Goal: Check status: Check status

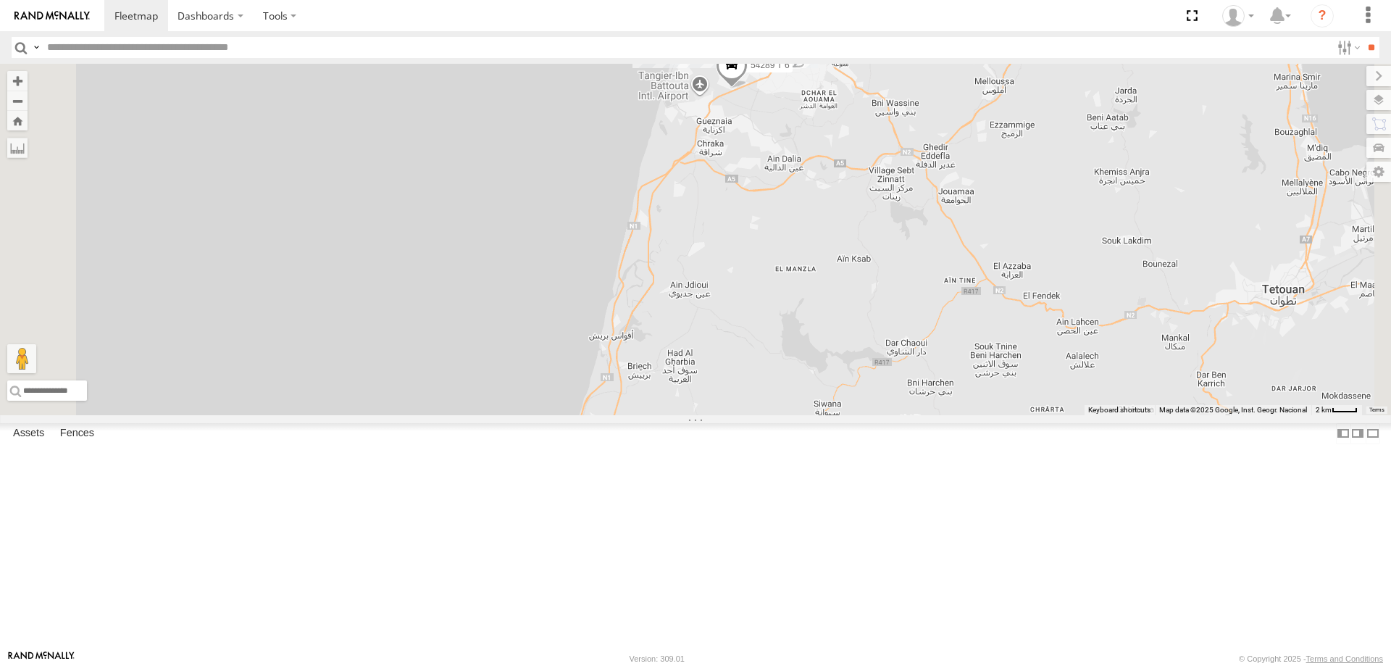
click at [0, 0] on div "Tanger" at bounding box center [0, 0] width 0 height 0
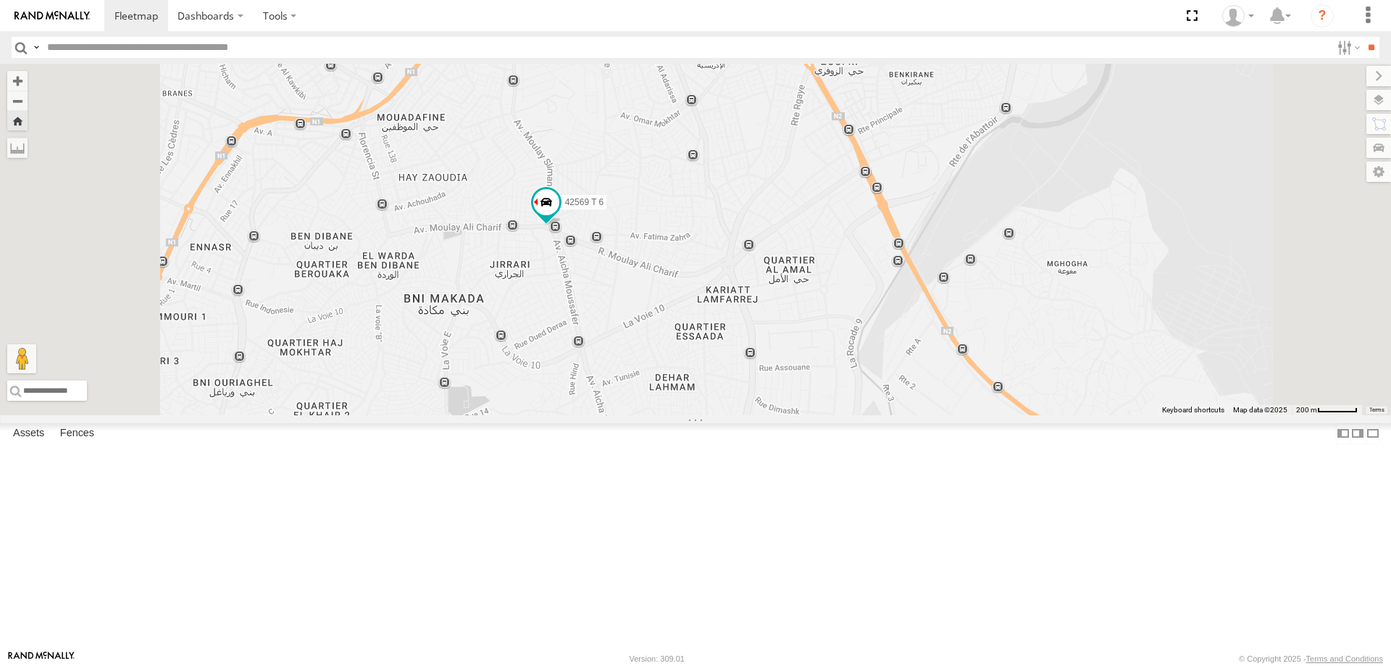
click at [0, 0] on div "42659 T 6" at bounding box center [0, 0] width 0 height 0
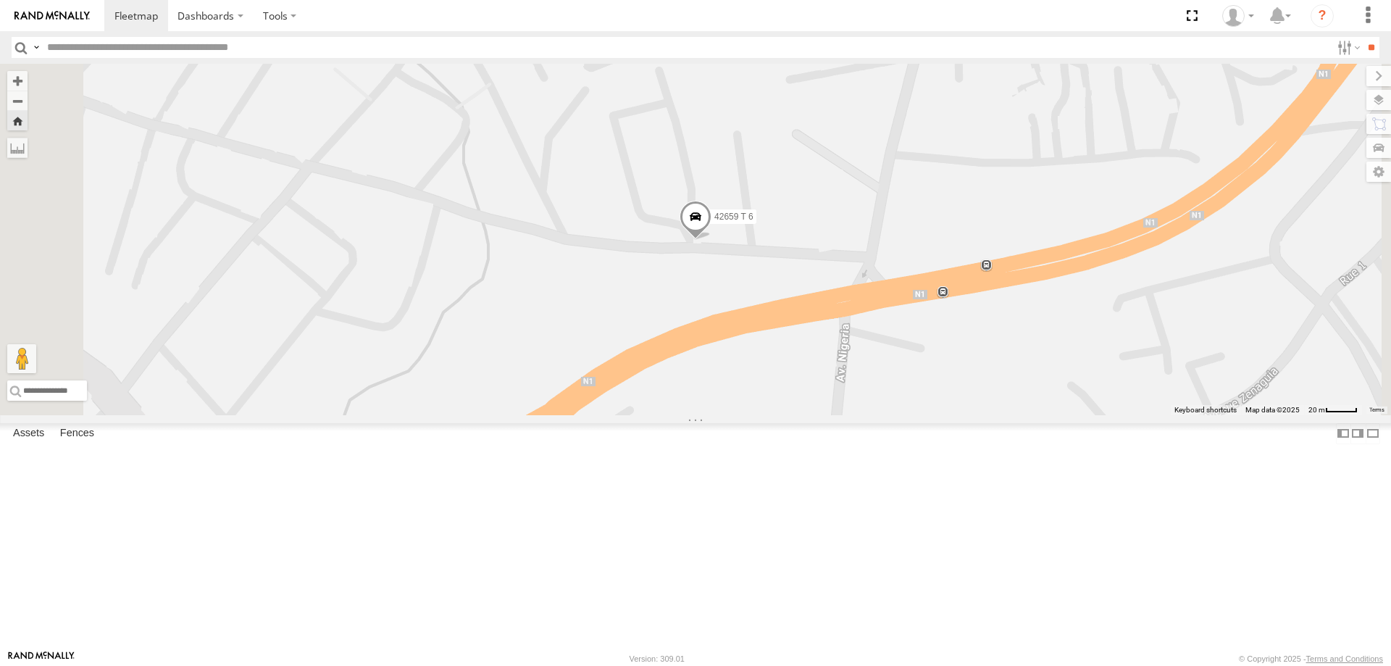
click at [711, 240] on span at bounding box center [696, 220] width 32 height 39
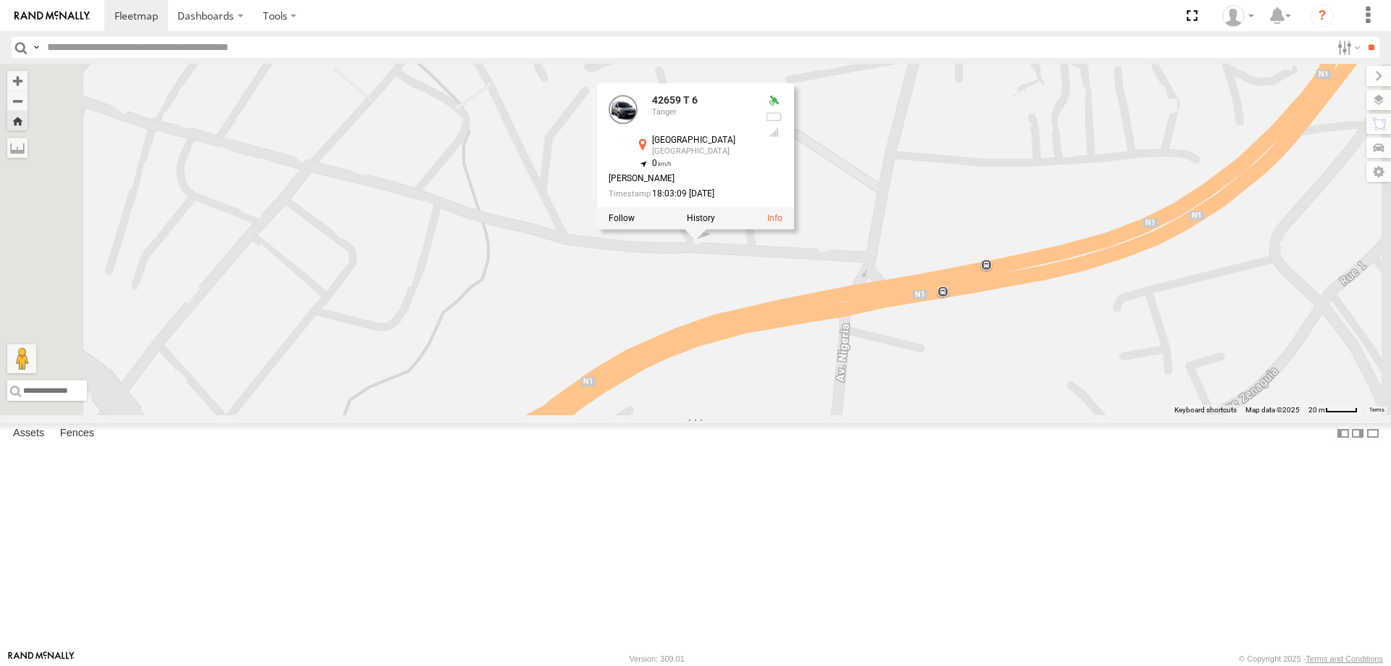
click at [0, 0] on div "22396 T 6" at bounding box center [0, 0] width 0 height 0
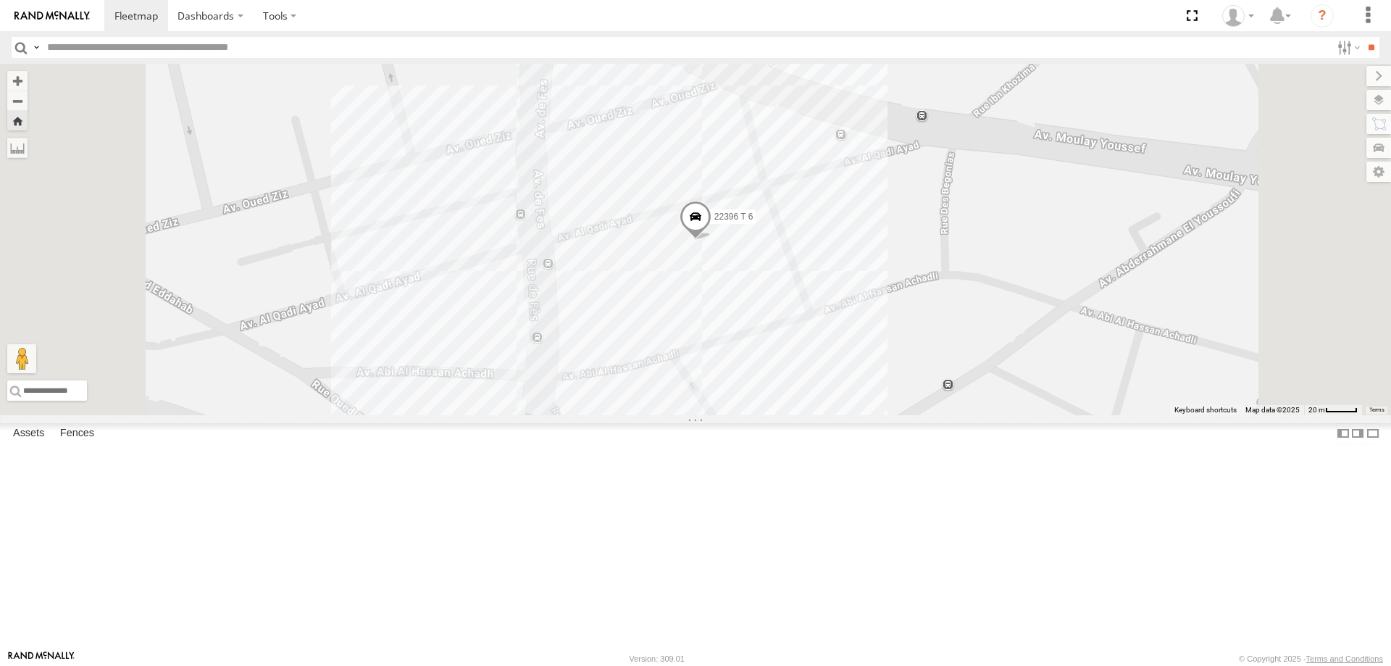
click at [0, 0] on div "10069 T 6" at bounding box center [0, 0] width 0 height 0
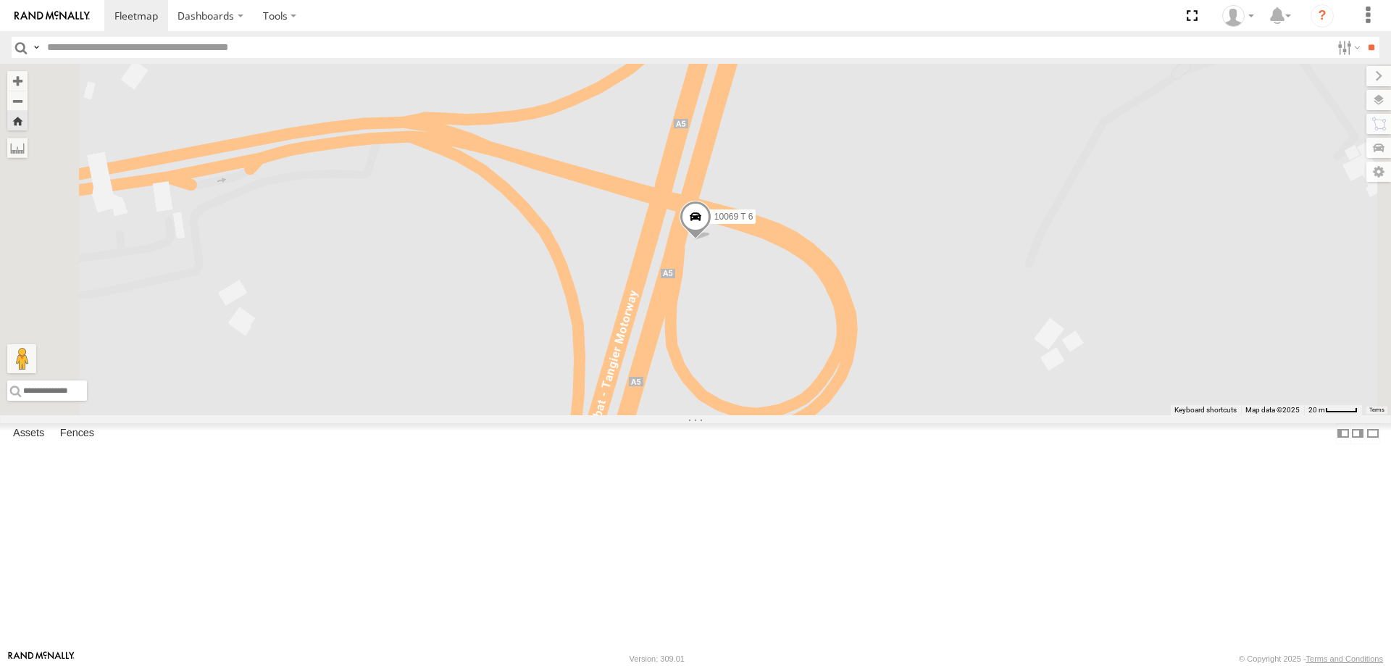
click at [0, 0] on div "Tanger" at bounding box center [0, 0] width 0 height 0
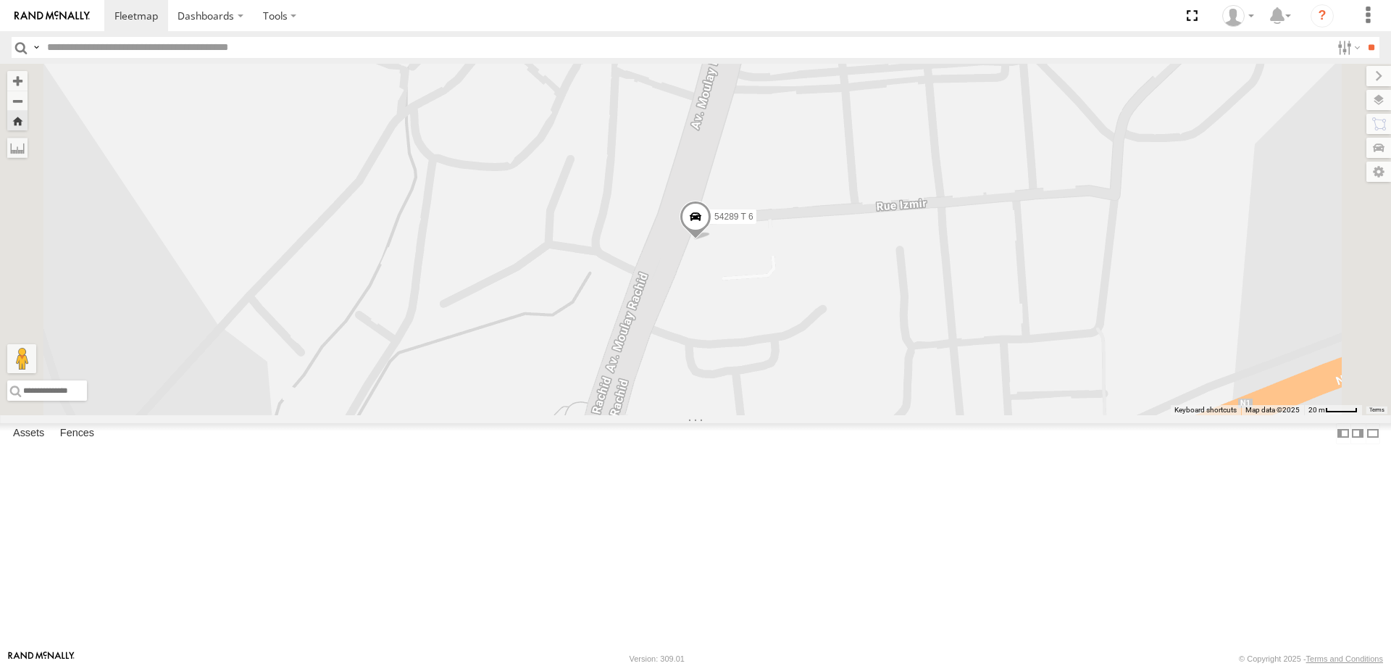
click at [0, 0] on div "42569 T 6" at bounding box center [0, 0] width 0 height 0
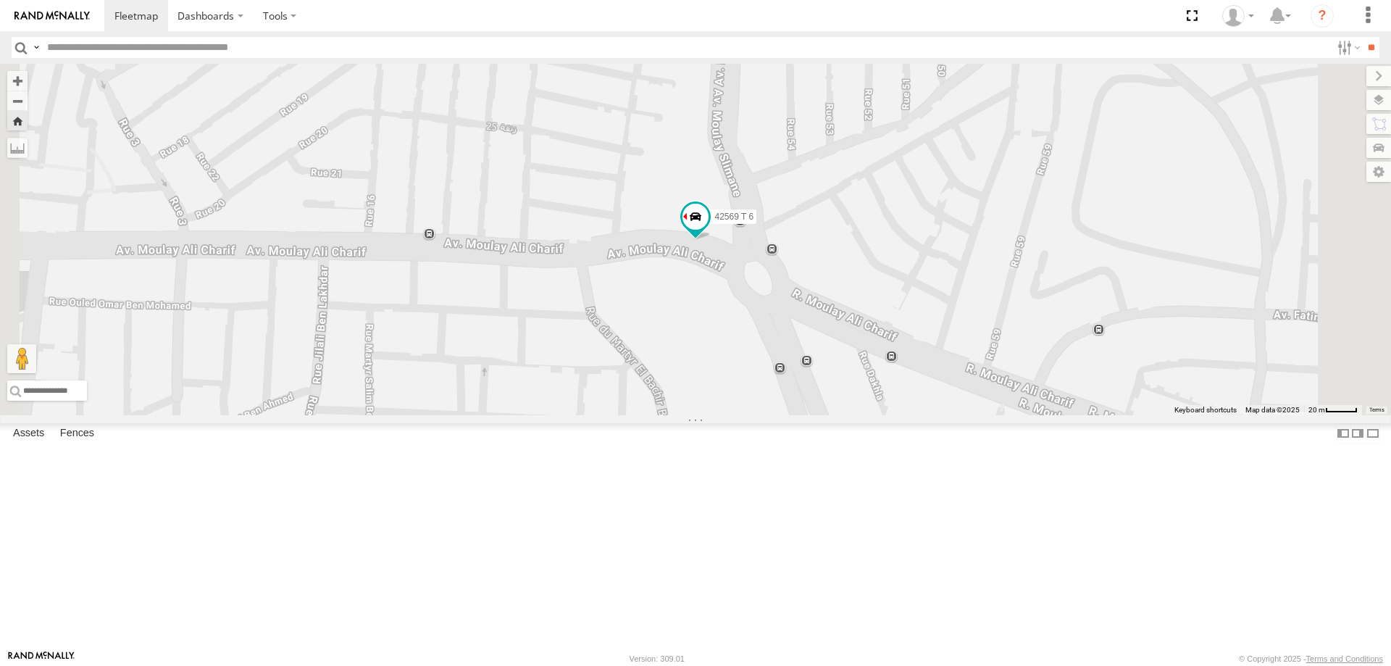
click at [0, 0] on div "Tanger" at bounding box center [0, 0] width 0 height 0
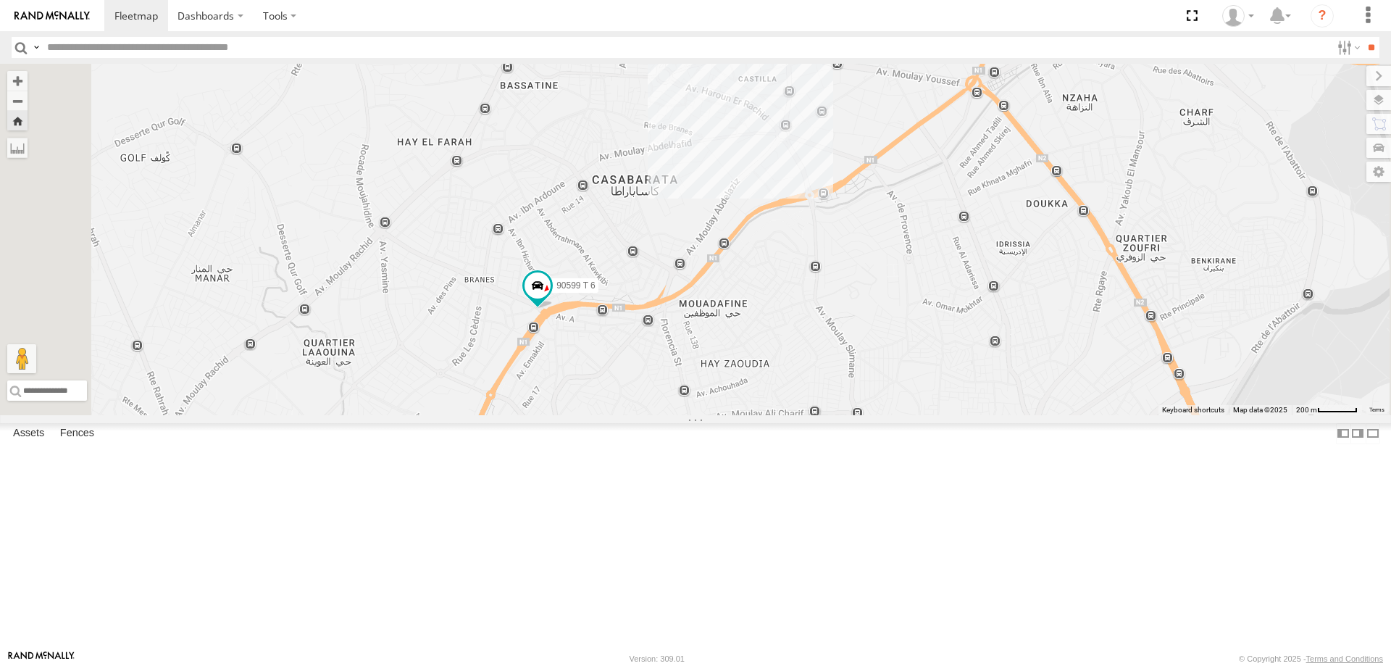
click at [0, 0] on div "Tanger" at bounding box center [0, 0] width 0 height 0
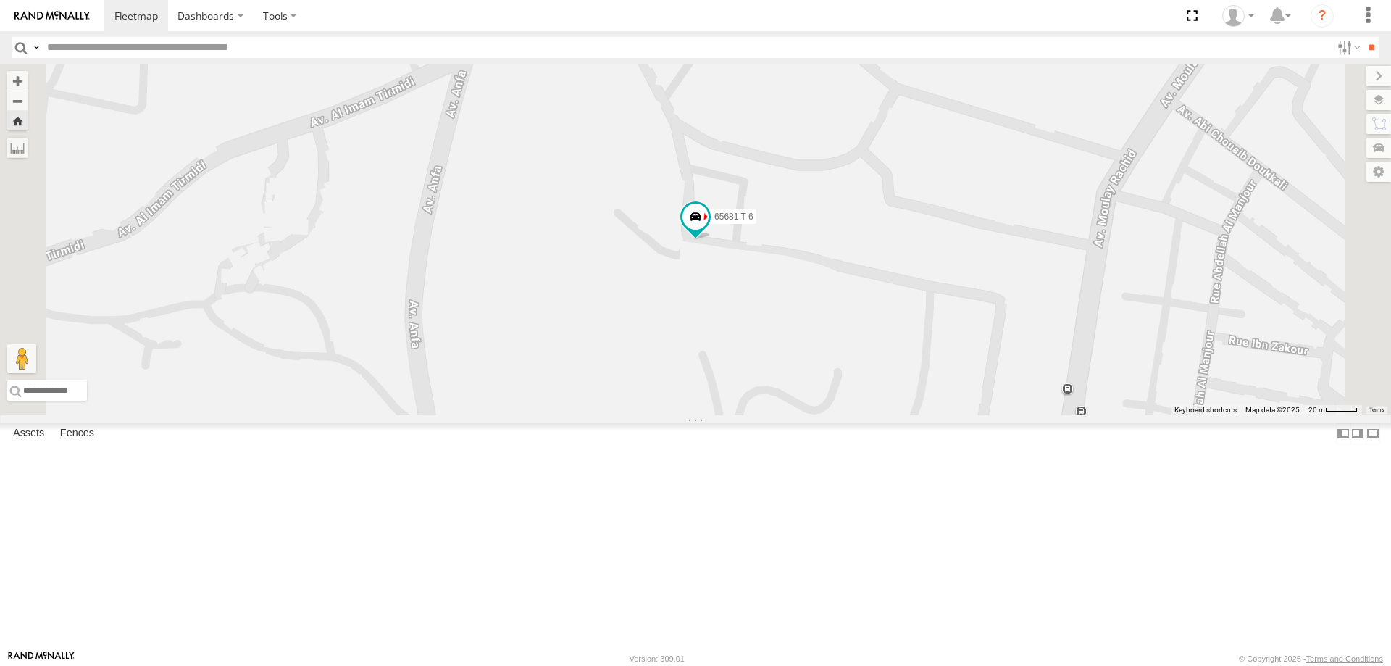
click at [0, 0] on div "10010 T 6" at bounding box center [0, 0] width 0 height 0
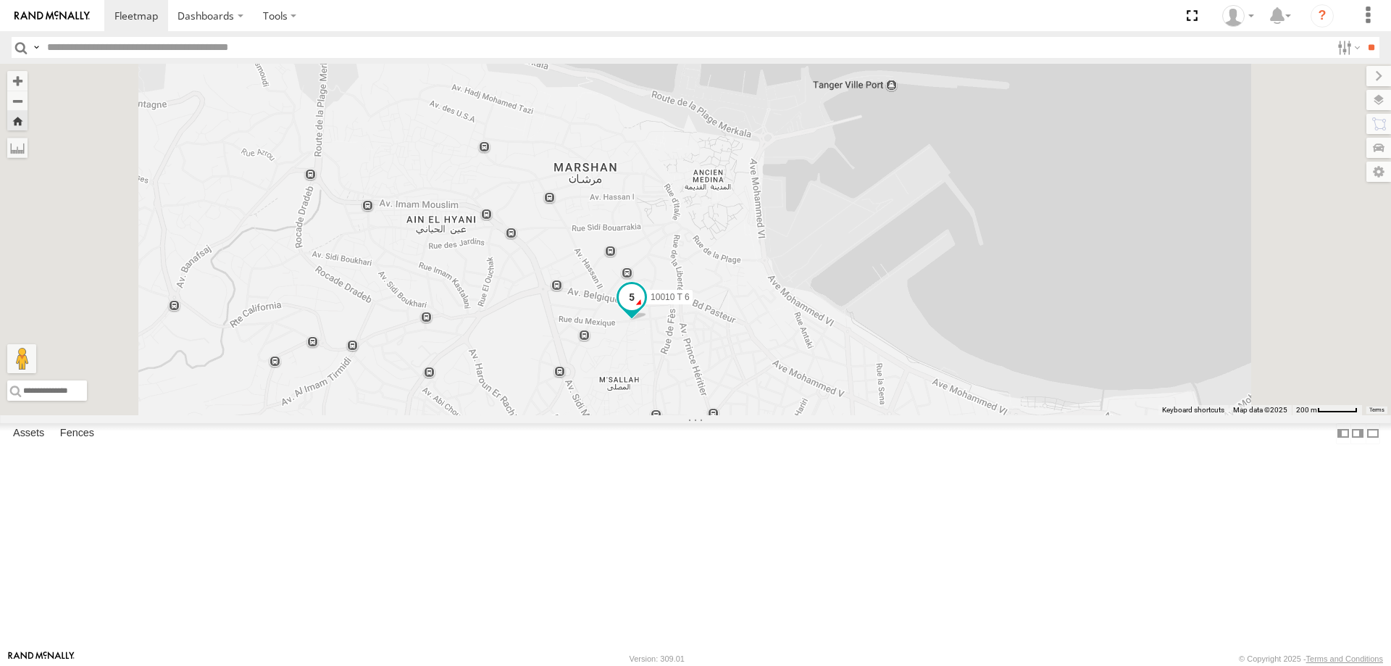
click at [645, 310] on span at bounding box center [632, 297] width 26 height 26
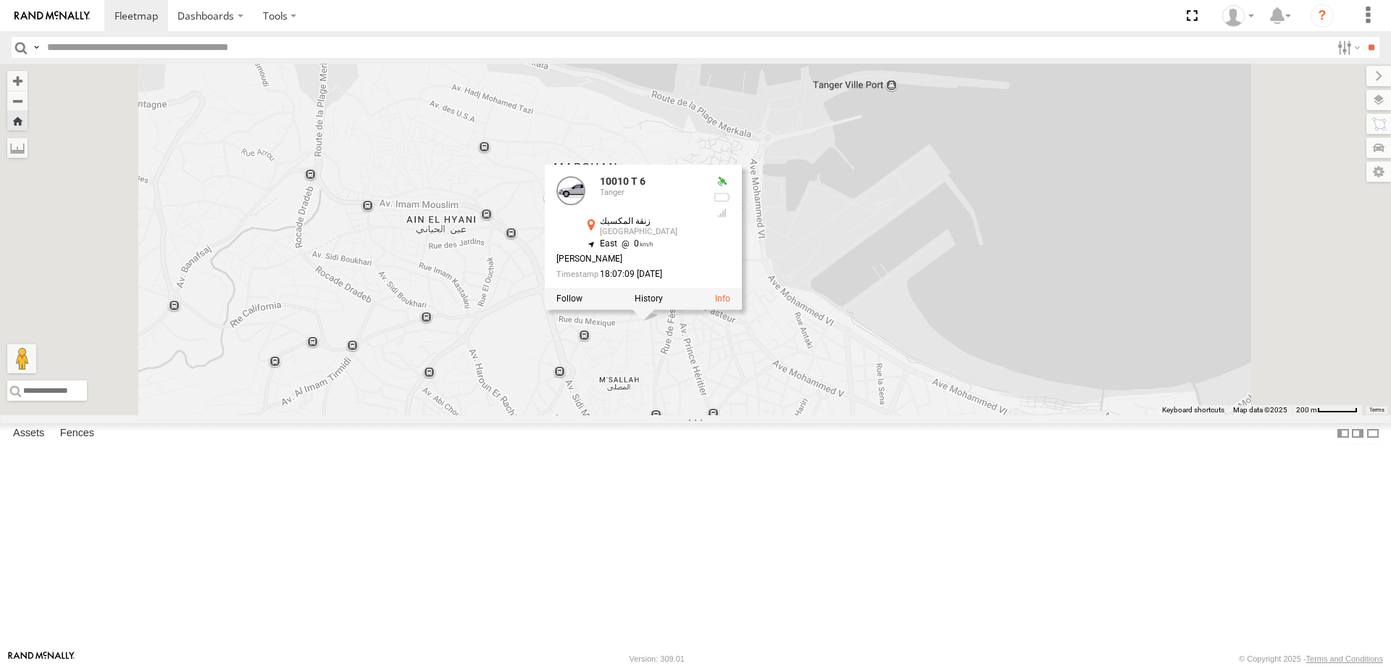
click at [0, 0] on div "42569 T 6" at bounding box center [0, 0] width 0 height 0
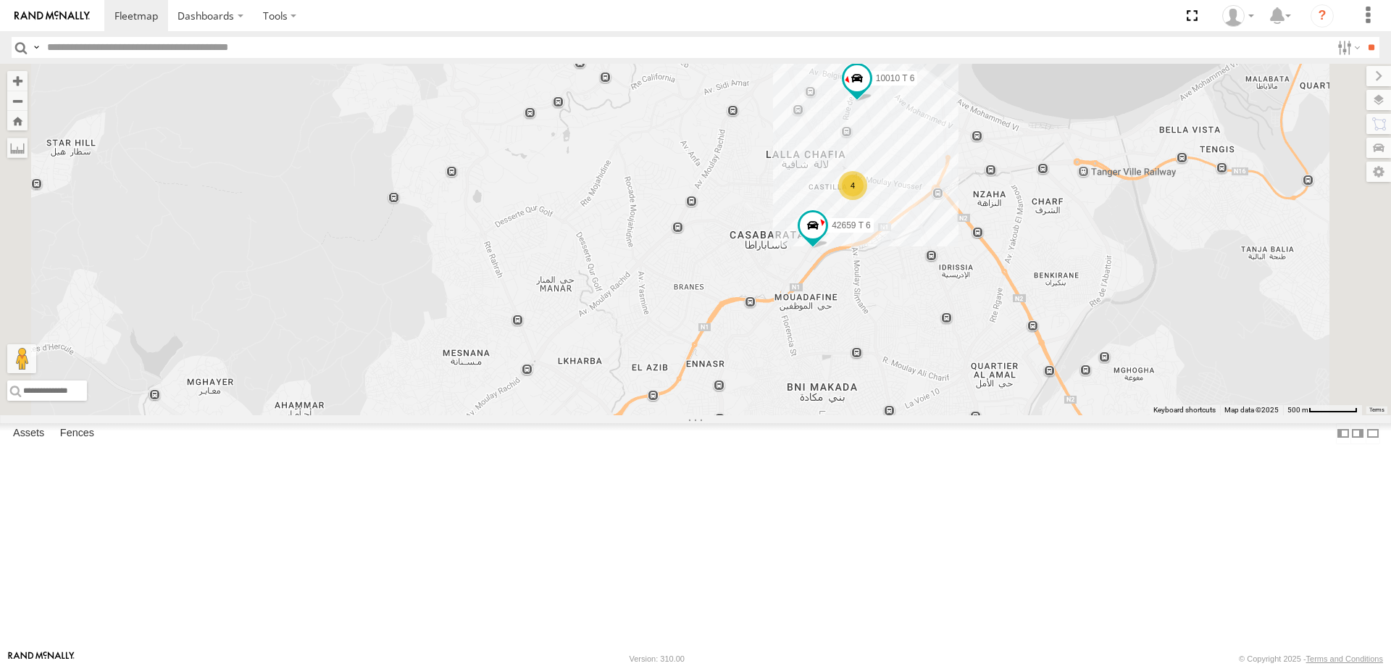
drag, startPoint x: 1071, startPoint y: 238, endPoint x: 1048, endPoint y: 397, distance: 161.1
click at [1048, 397] on div "54289 T 6 10069 T 6 10010 T 6 42659 T 6 4" at bounding box center [695, 239] width 1391 height 351
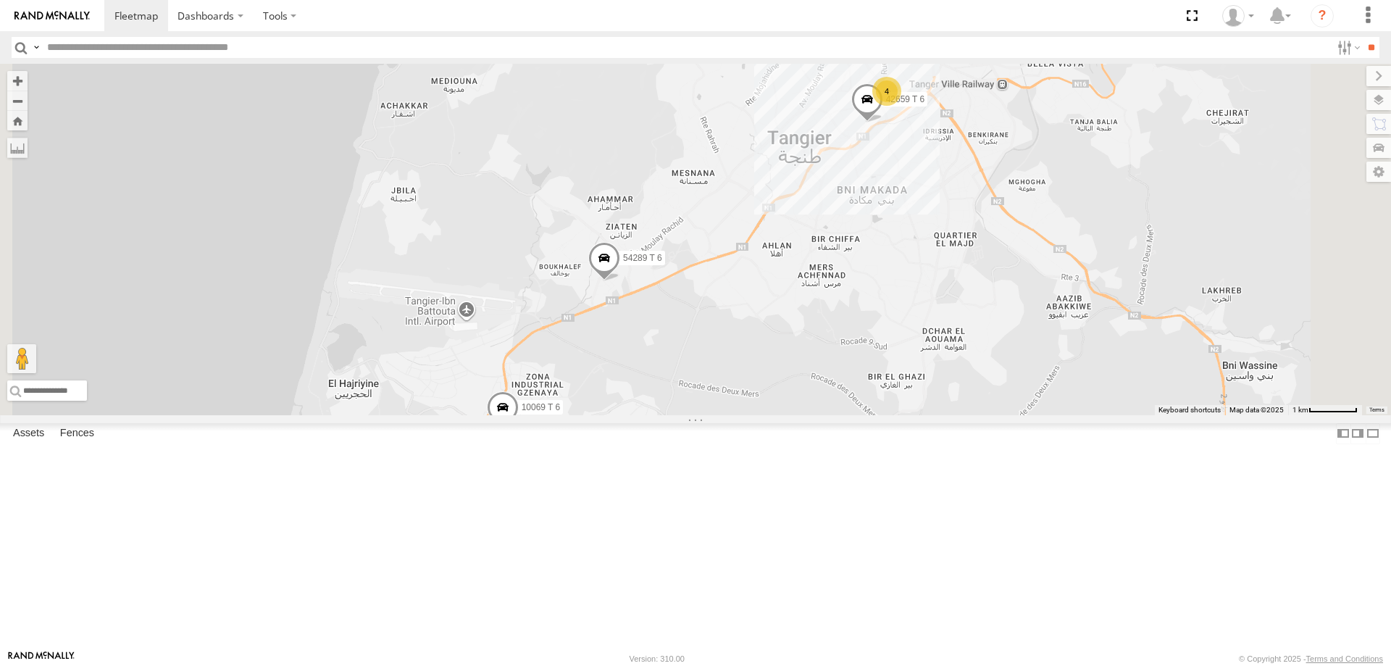
click at [901, 106] on div "4" at bounding box center [886, 91] width 29 height 29
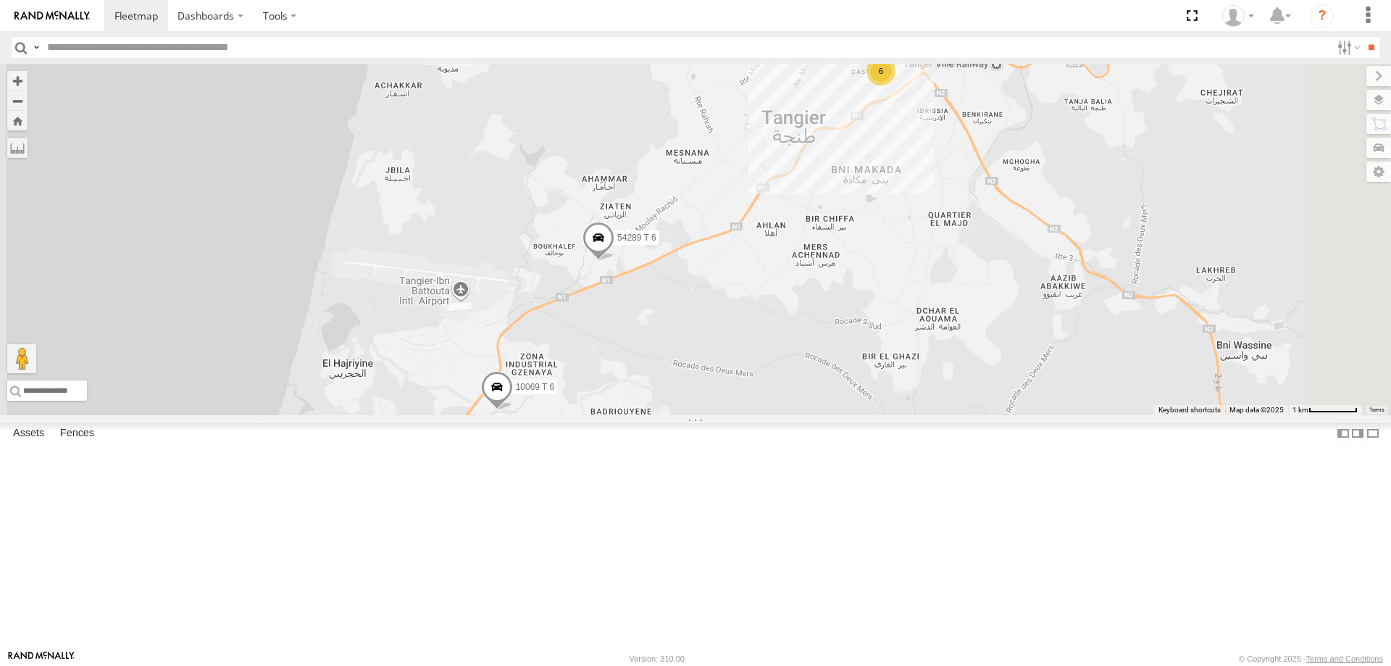
click at [895, 85] on div "6" at bounding box center [880, 71] width 29 height 29
